Goal: Check status: Verify the current state of an ongoing process or item

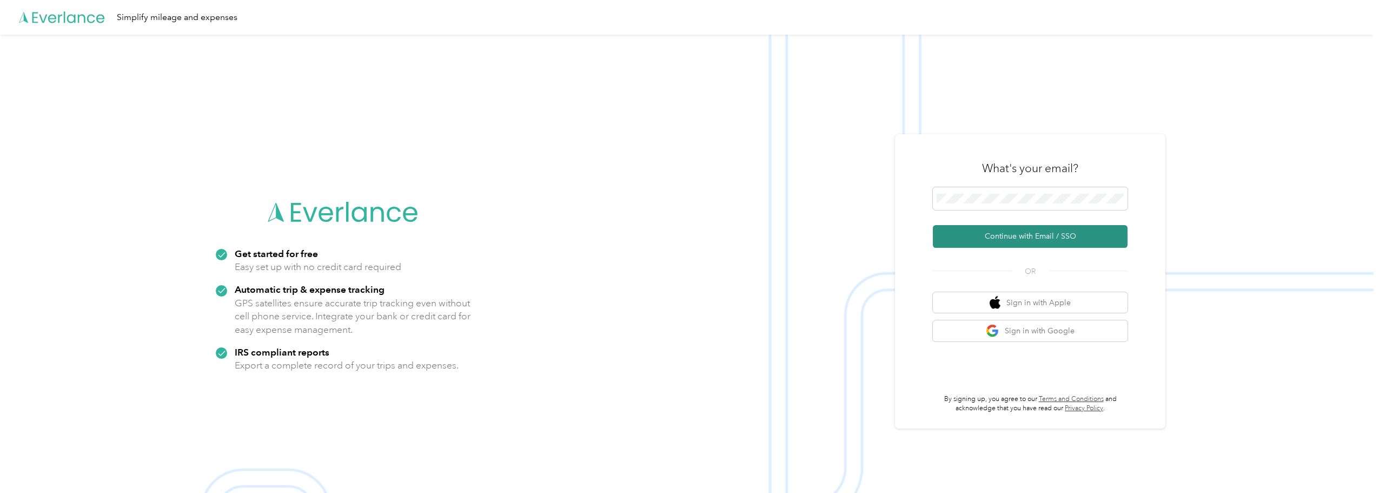
click at [1020, 237] on button "Continue with Email / SSO" at bounding box center [1030, 236] width 195 height 23
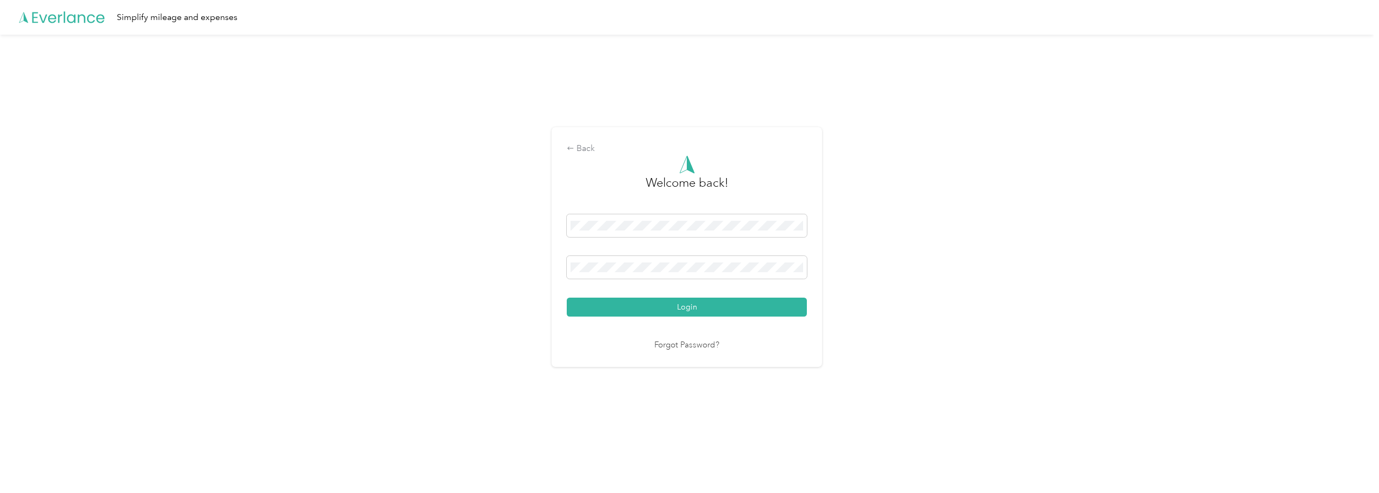
click at [705, 308] on button "Login" at bounding box center [687, 307] width 240 height 19
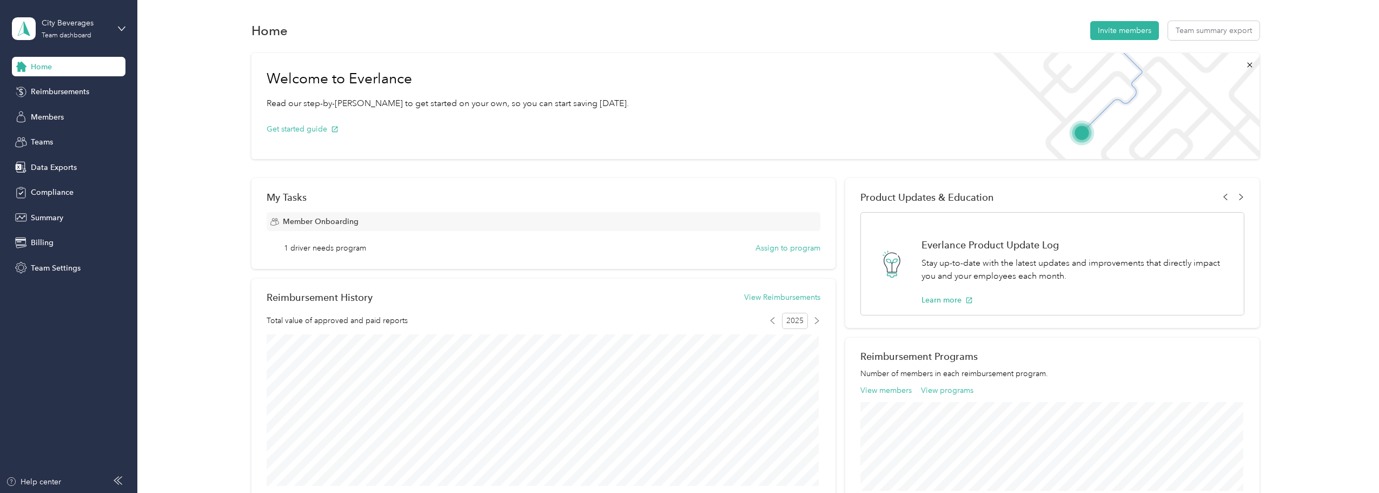
click at [117, 480] on icon at bounding box center [118, 480] width 9 height 9
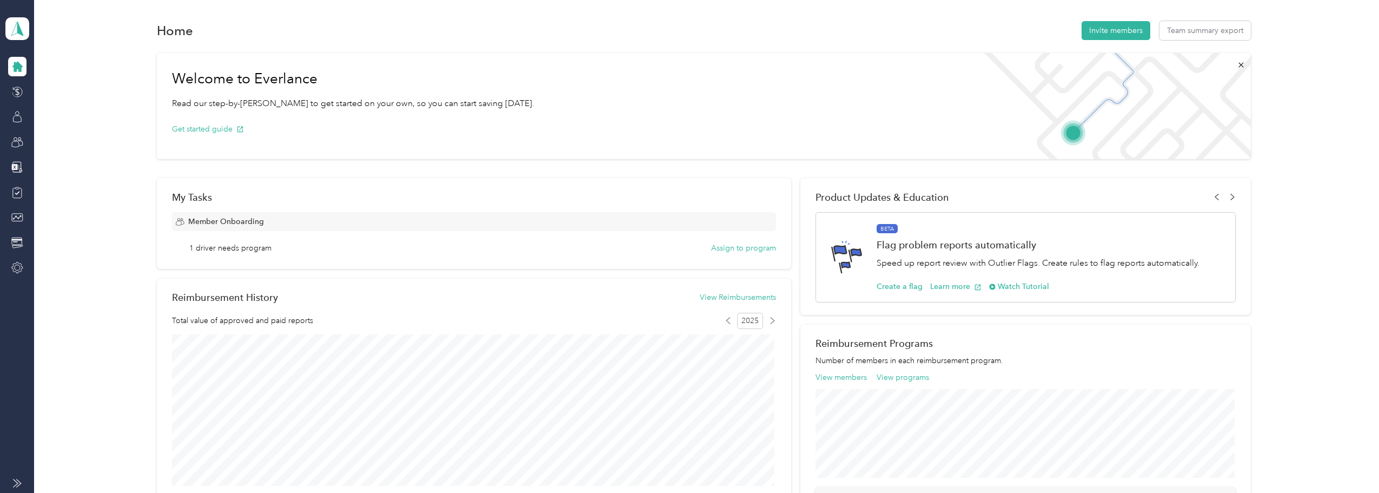
click at [19, 484] on icon at bounding box center [17, 483] width 9 height 9
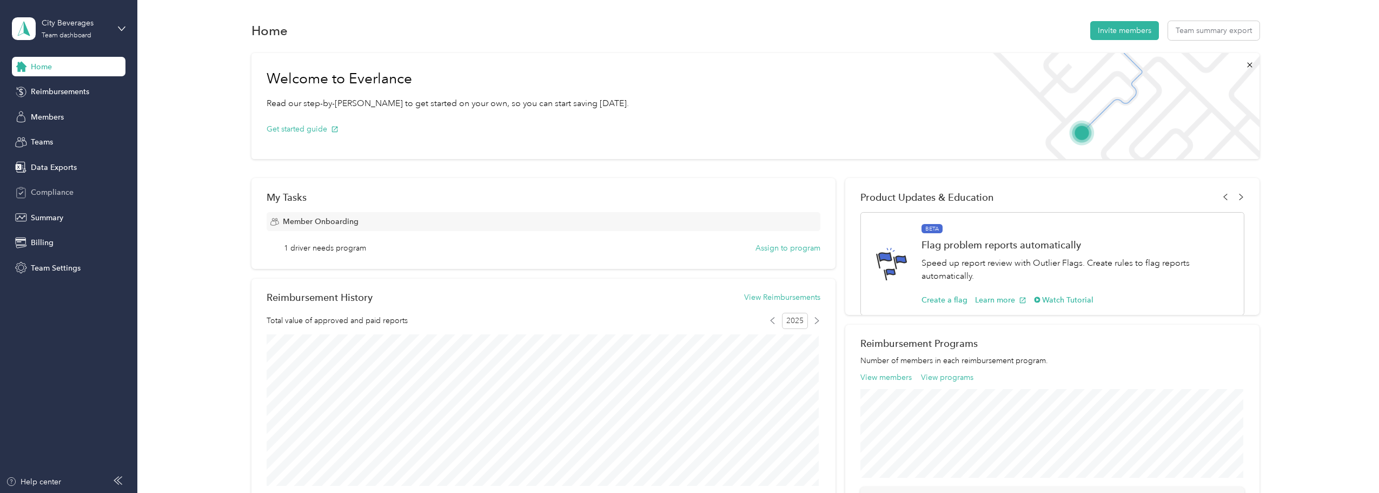
click at [49, 193] on span "Compliance" at bounding box center [52, 192] width 43 height 11
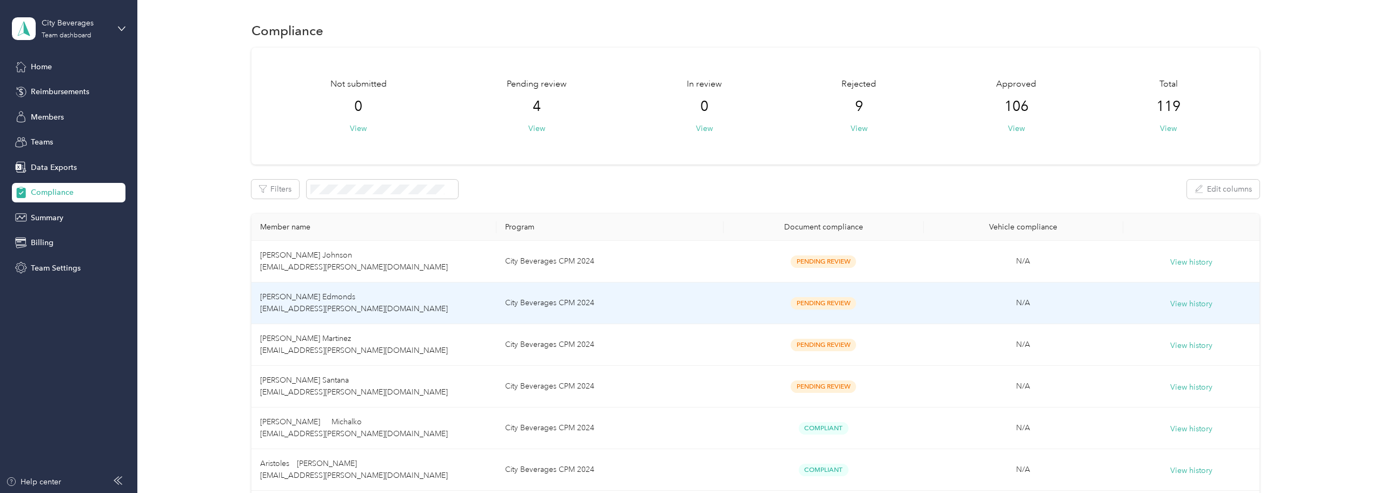
click at [1100, 303] on td "N/A" at bounding box center [1024, 303] width 200 height 42
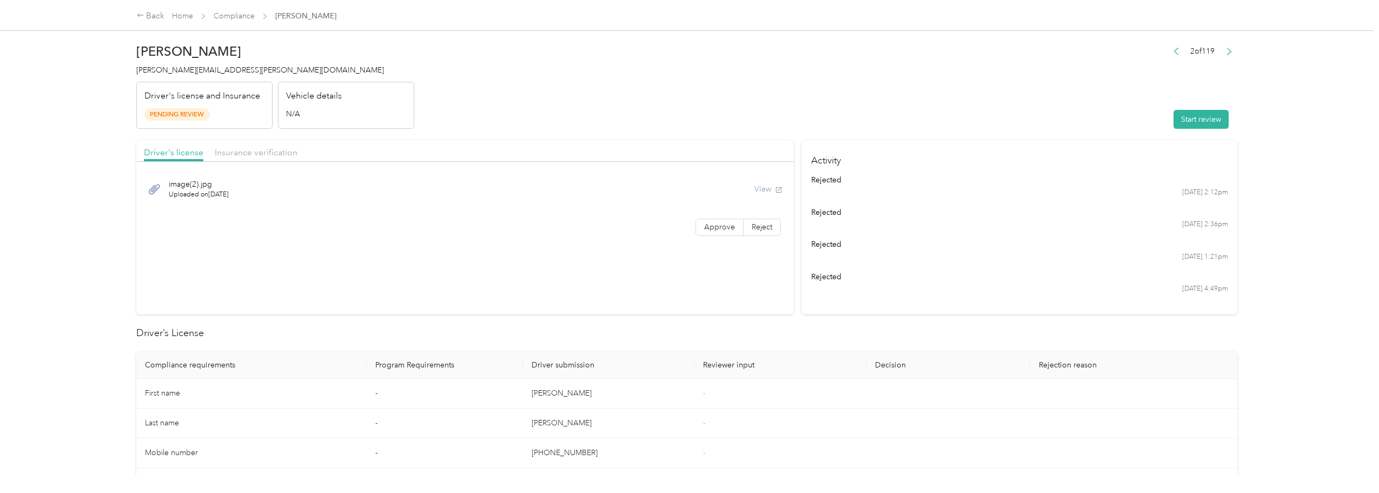
click at [762, 186] on div "View" at bounding box center [769, 188] width 28 height 11
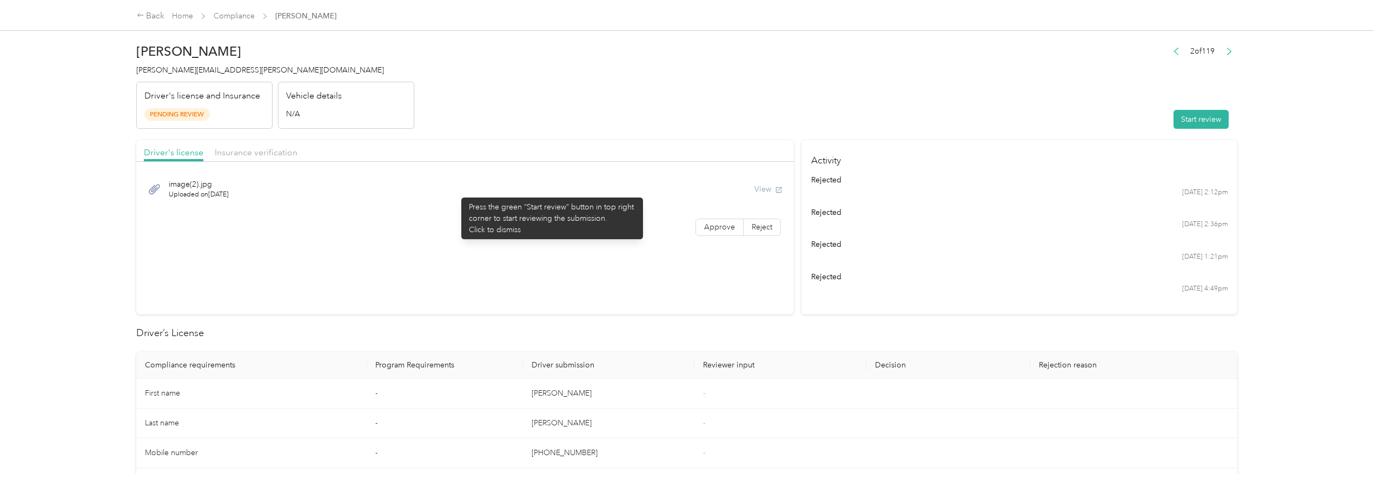
click at [456, 192] on div "image(2).jpg Uploaded on [DATE] View" at bounding box center [465, 189] width 643 height 36
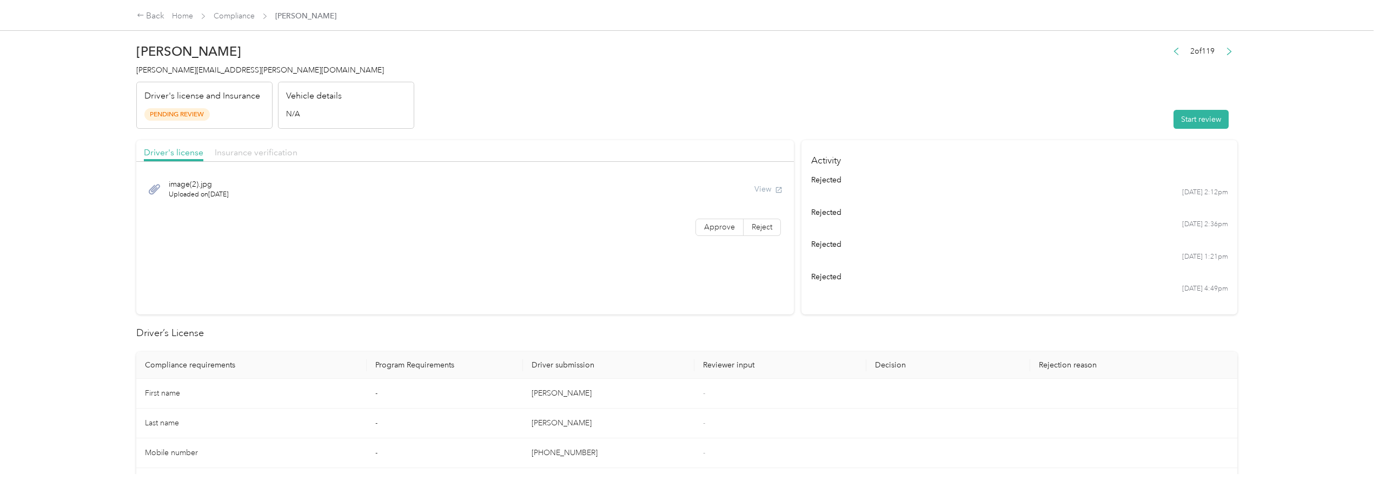
click at [259, 152] on span "Insurance verification" at bounding box center [256, 152] width 83 height 10
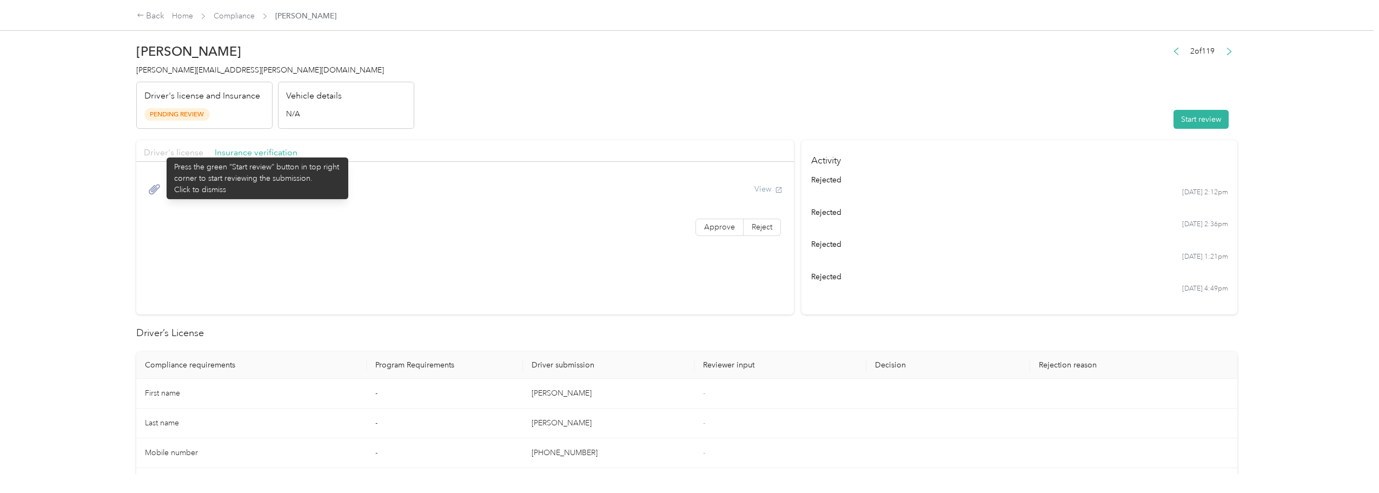
click at [161, 152] on span "Driver's license" at bounding box center [174, 152] width 60 height 10
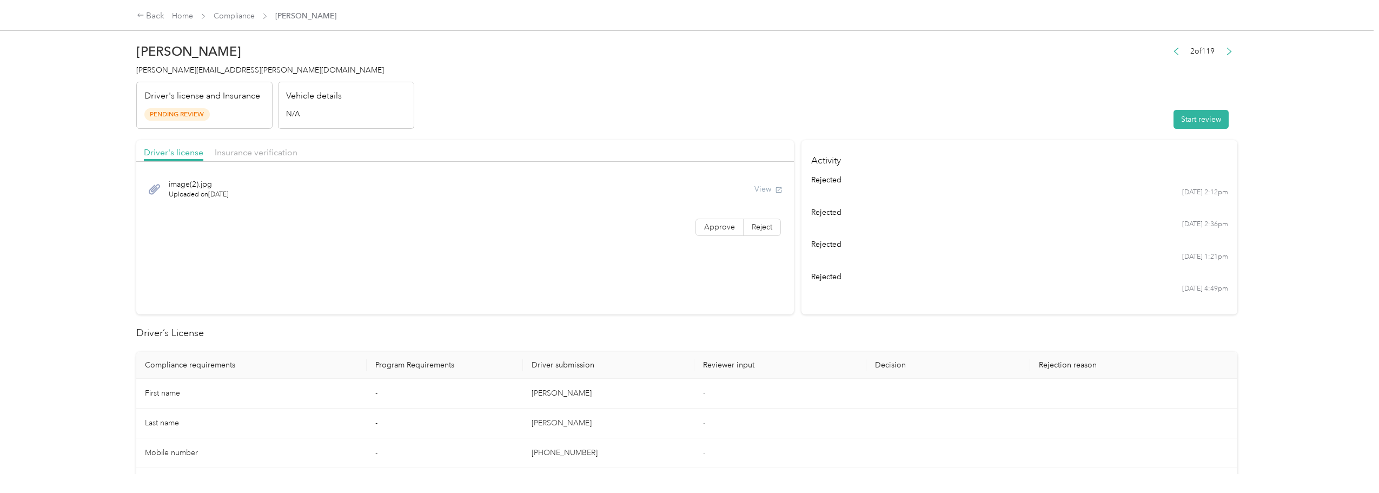
click at [158, 187] on icon at bounding box center [155, 189] width 14 height 14
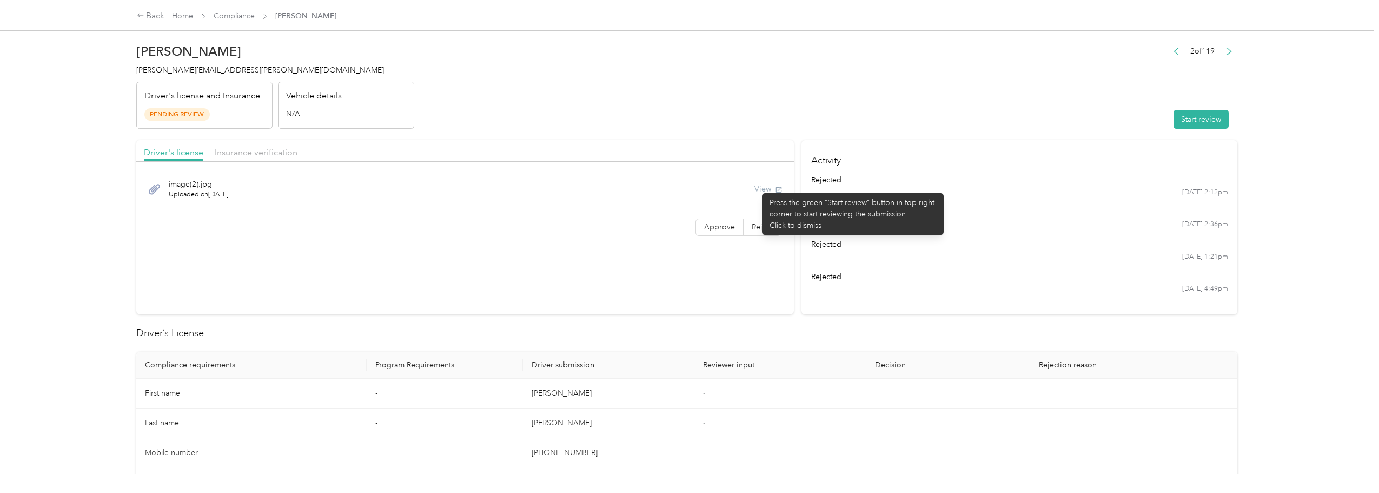
click at [757, 188] on div "View" at bounding box center [769, 188] width 28 height 11
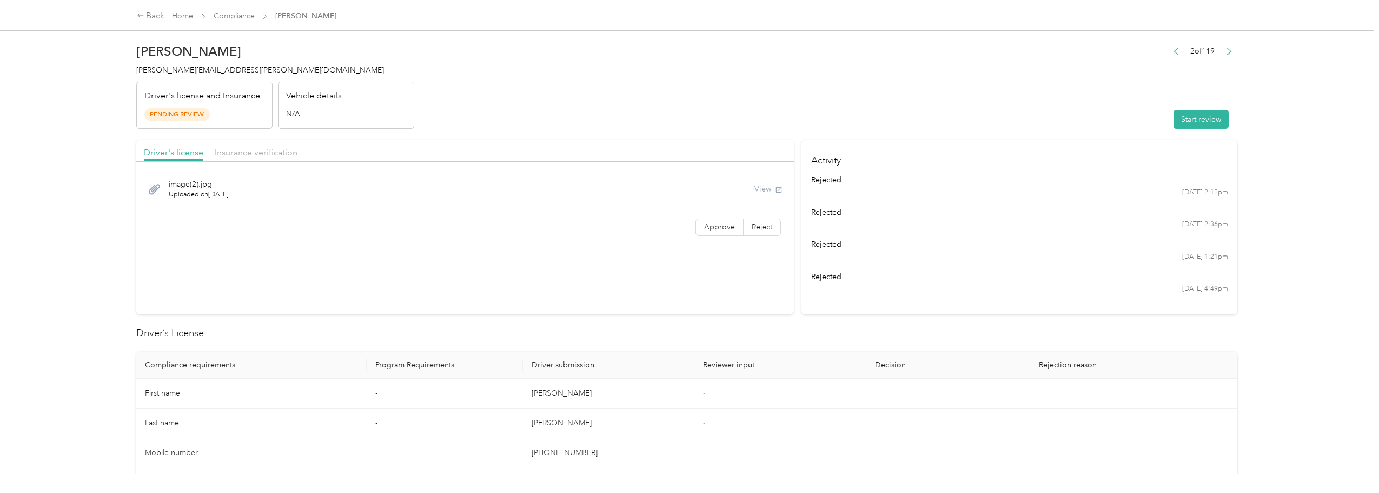
click at [772, 188] on div "View" at bounding box center [769, 188] width 28 height 11
click at [777, 188] on div "View" at bounding box center [769, 188] width 28 height 11
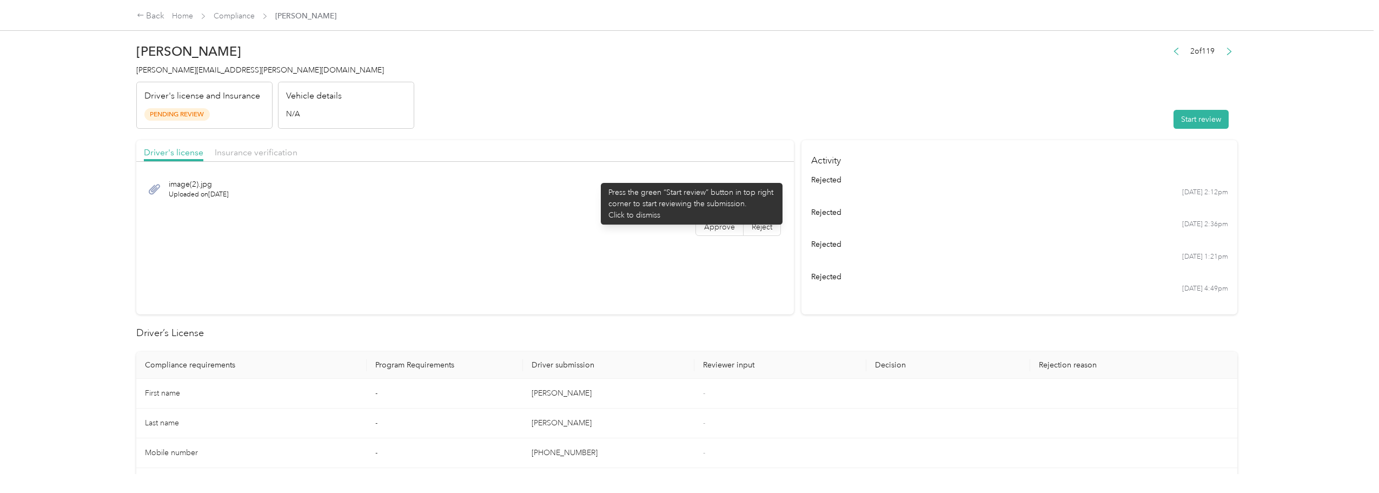
click at [596, 177] on div "image(2).jpg Uploaded on [DATE] View" at bounding box center [465, 189] width 643 height 36
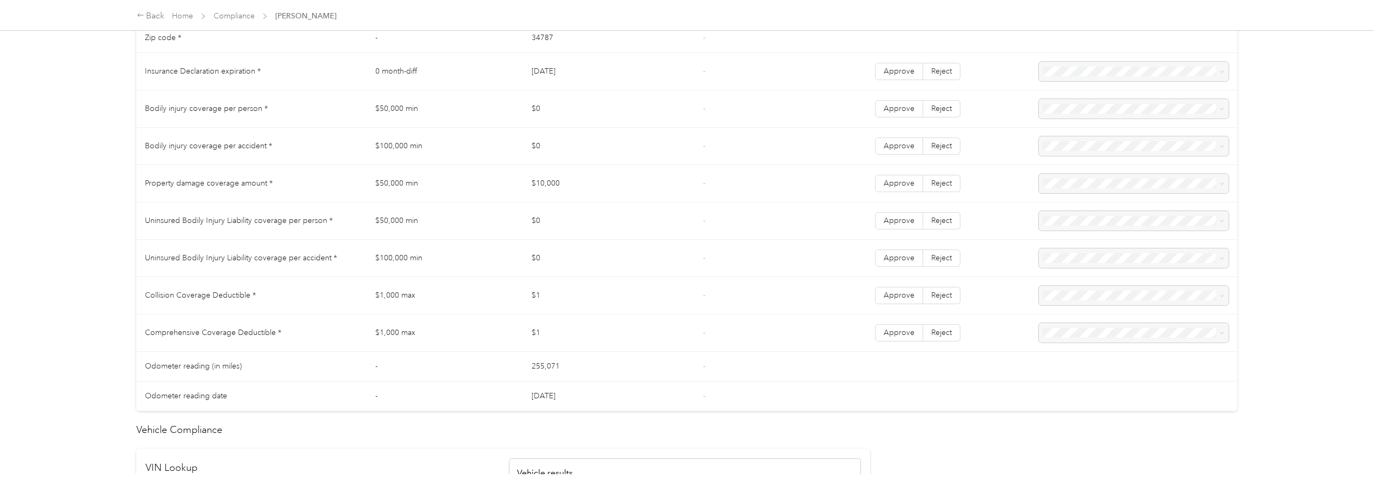
scroll to position [595, 0]
